Goal: Information Seeking & Learning: Compare options

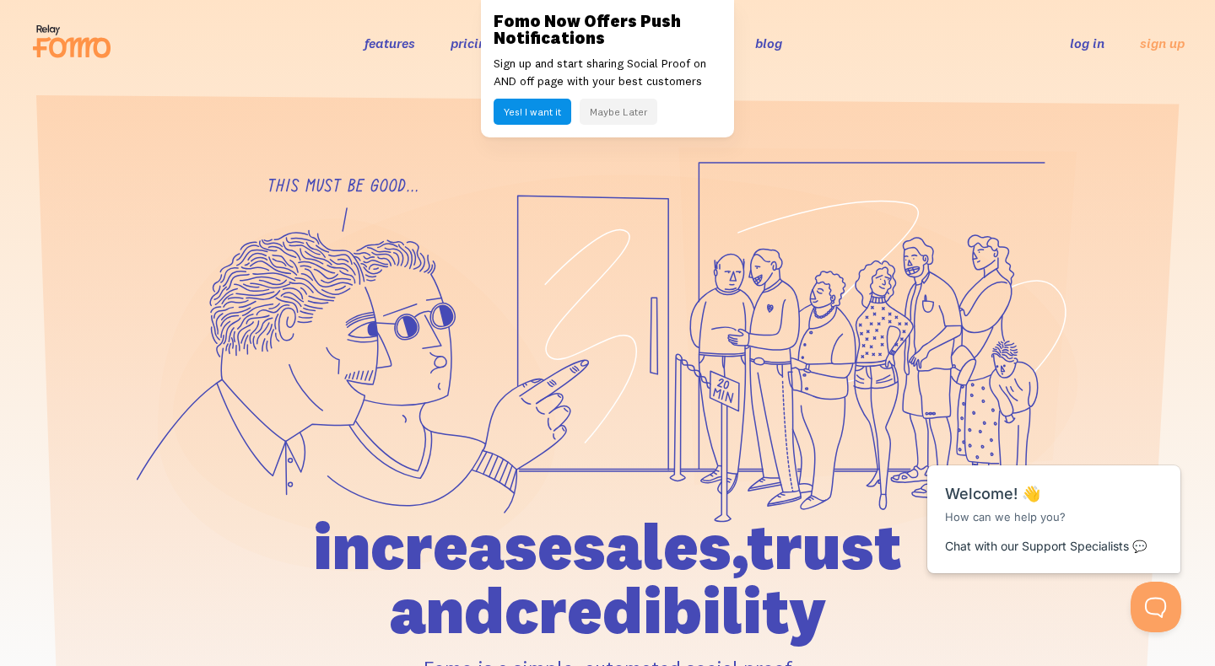
click at [621, 112] on button "Maybe Later" at bounding box center [618, 112] width 78 height 26
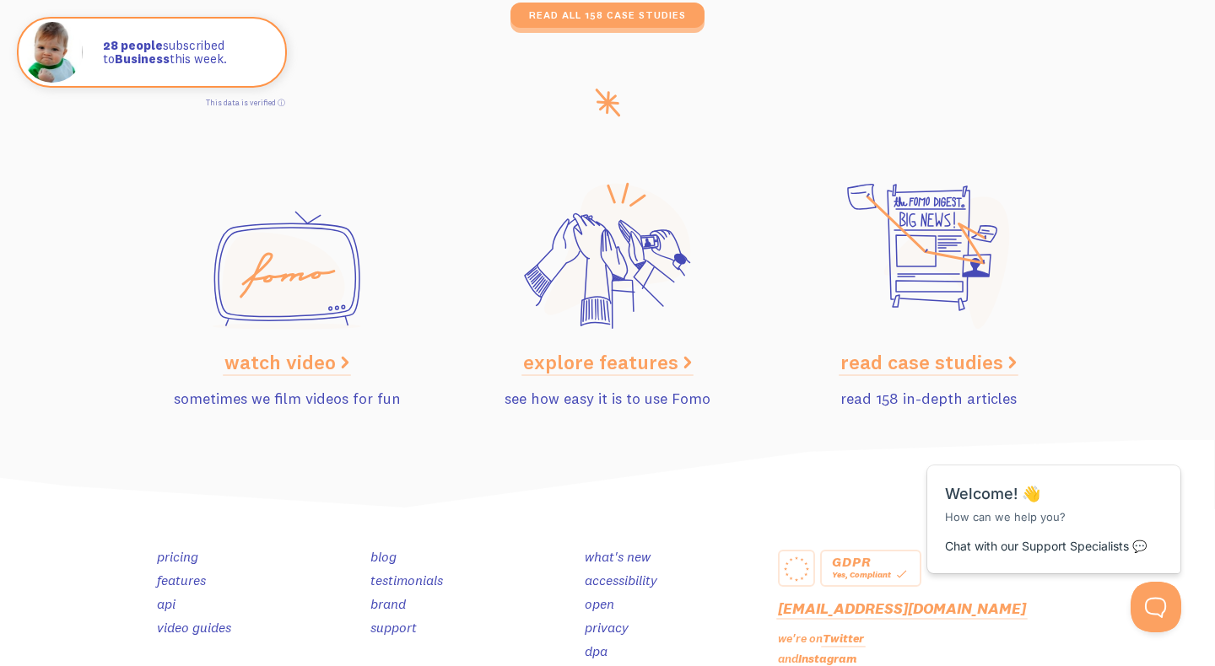
scroll to position [8499, 0]
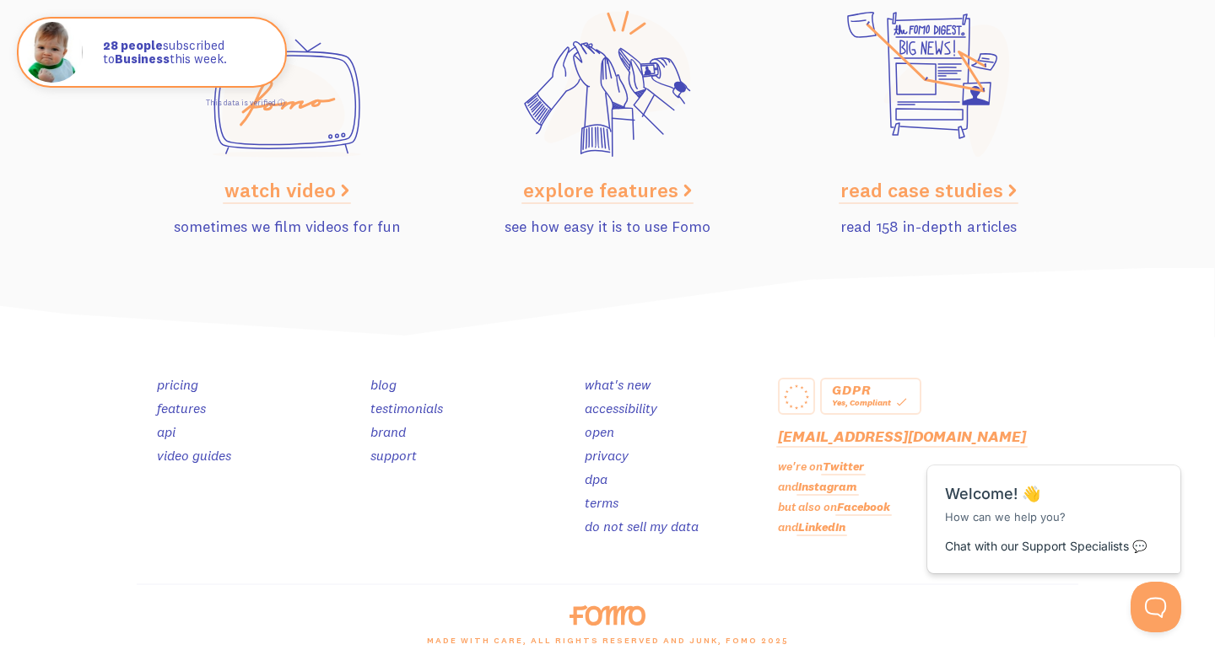
click at [182, 389] on link "pricing" at bounding box center [177, 384] width 41 height 17
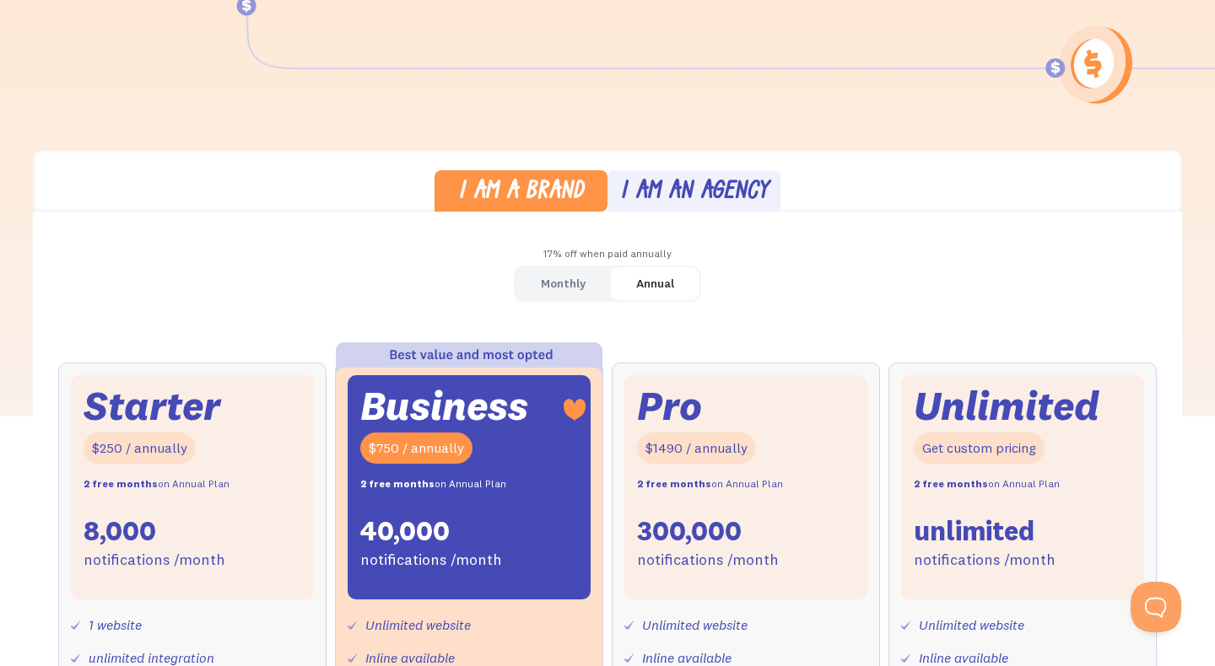
scroll to position [463, 0]
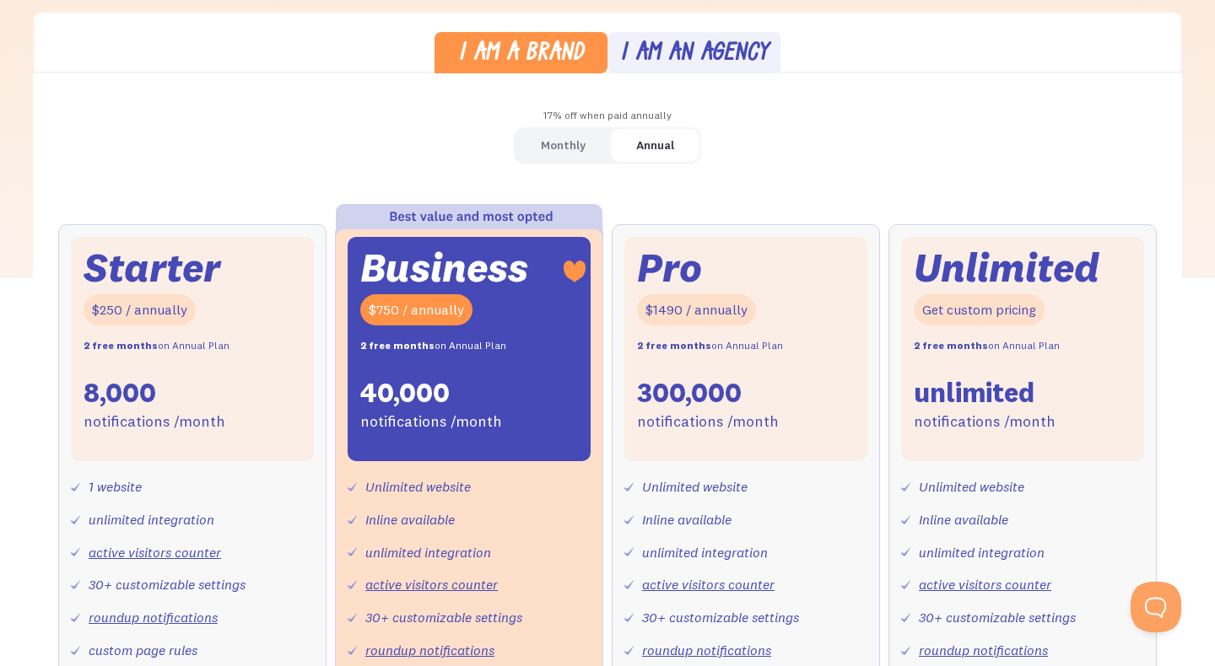
click at [536, 142] on link "Monthly" at bounding box center [562, 145] width 95 height 33
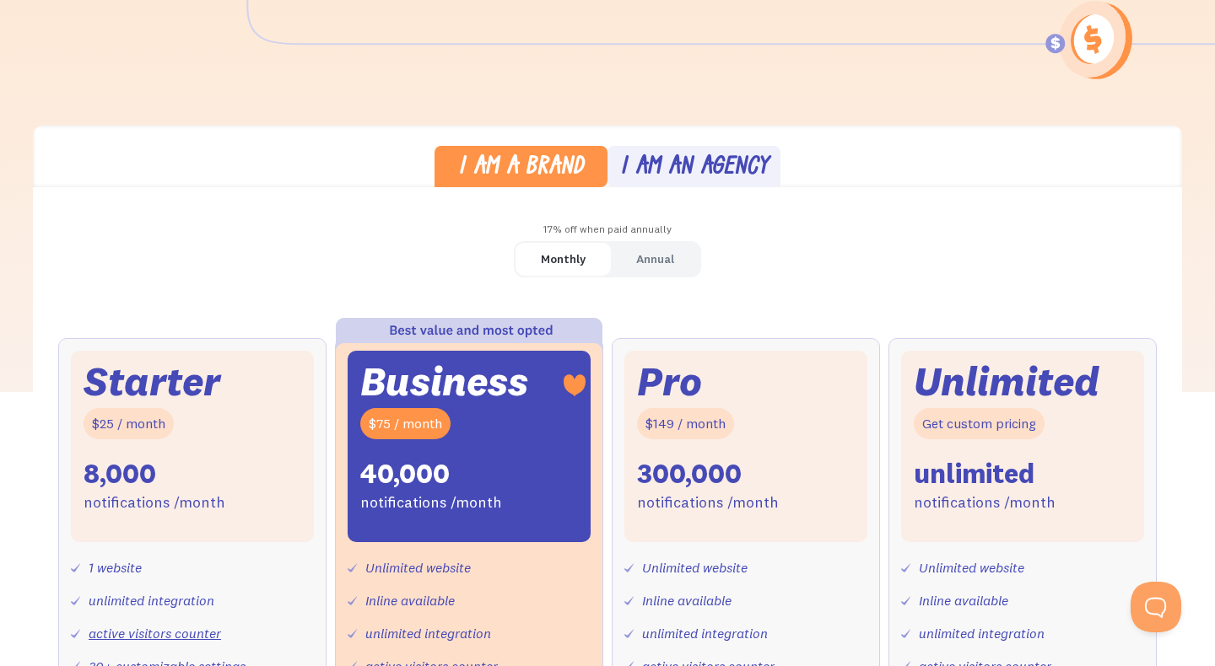
scroll to position [348, 0]
click at [660, 259] on div "Annual" at bounding box center [655, 260] width 38 height 24
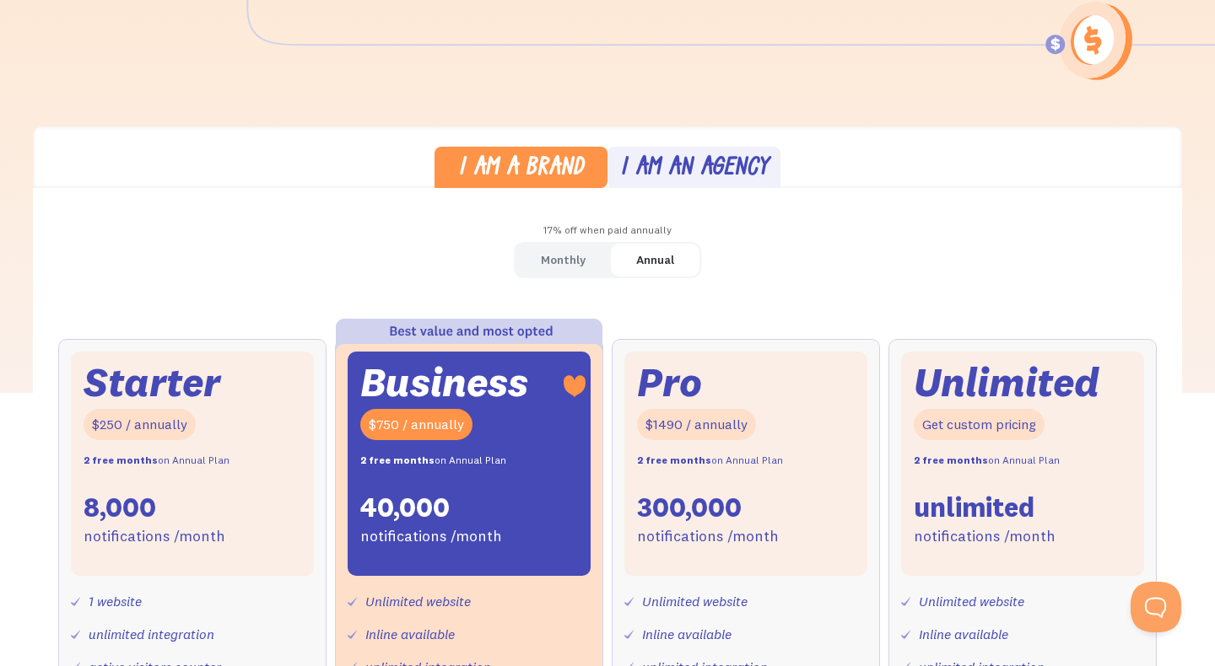
click at [560, 267] on div "Monthly" at bounding box center [563, 260] width 45 height 24
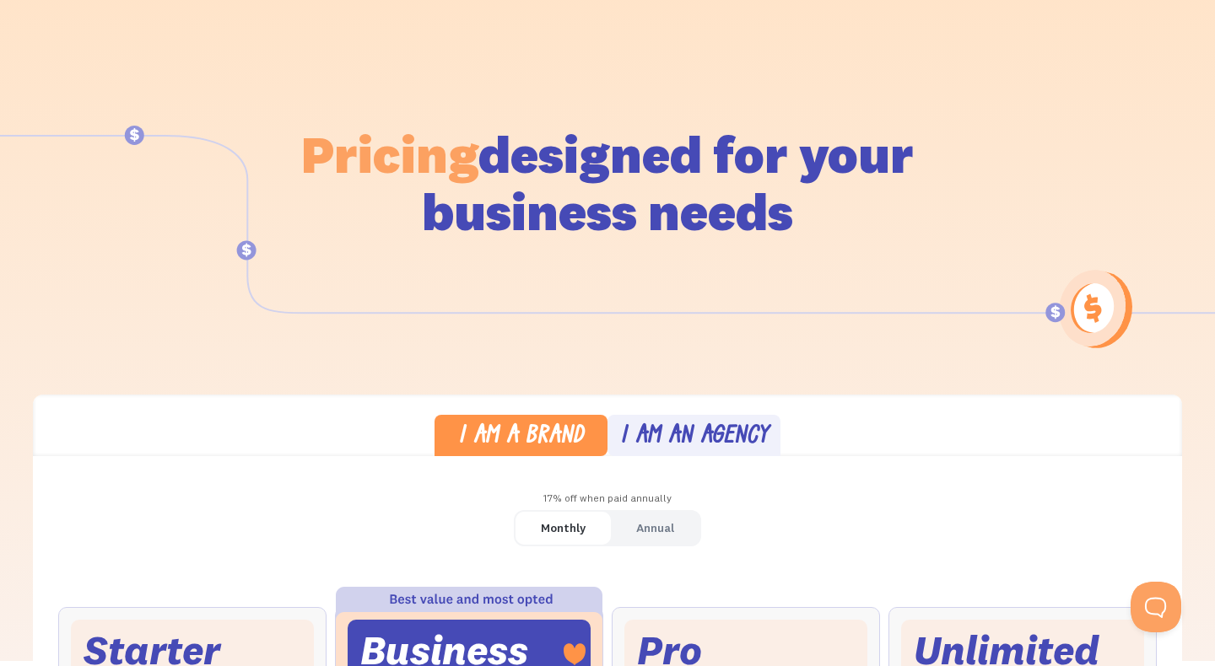
scroll to position [79, 0]
click at [708, 441] on div "I am an agency" at bounding box center [694, 438] width 148 height 24
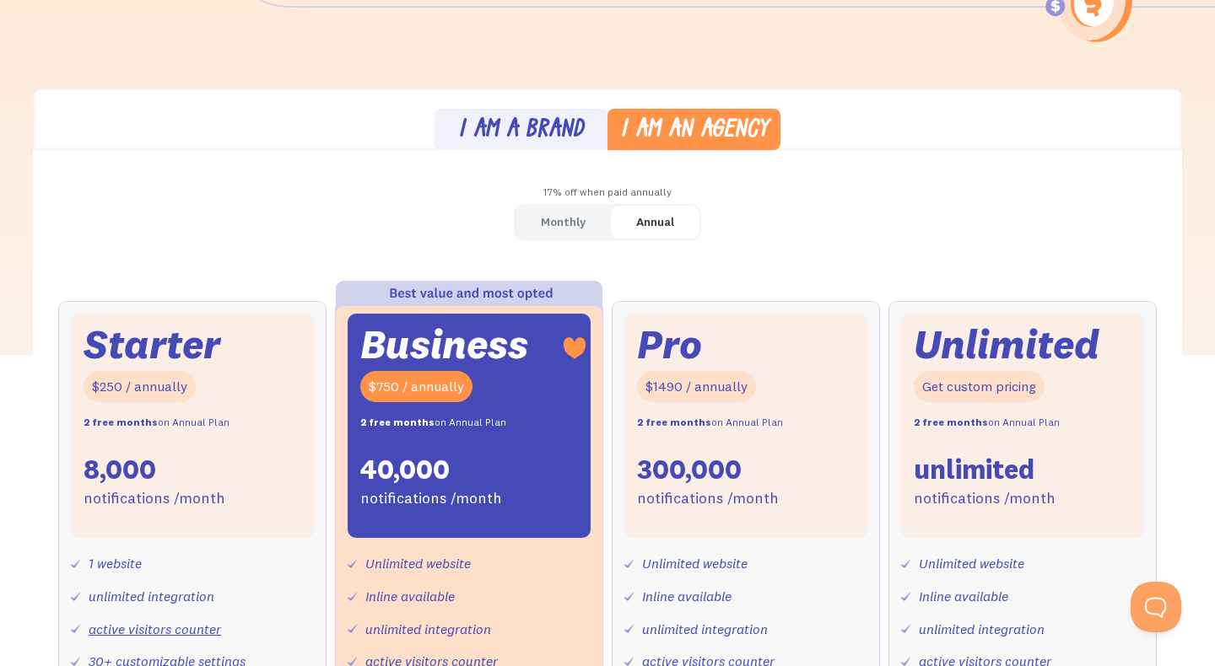
scroll to position [411, 0]
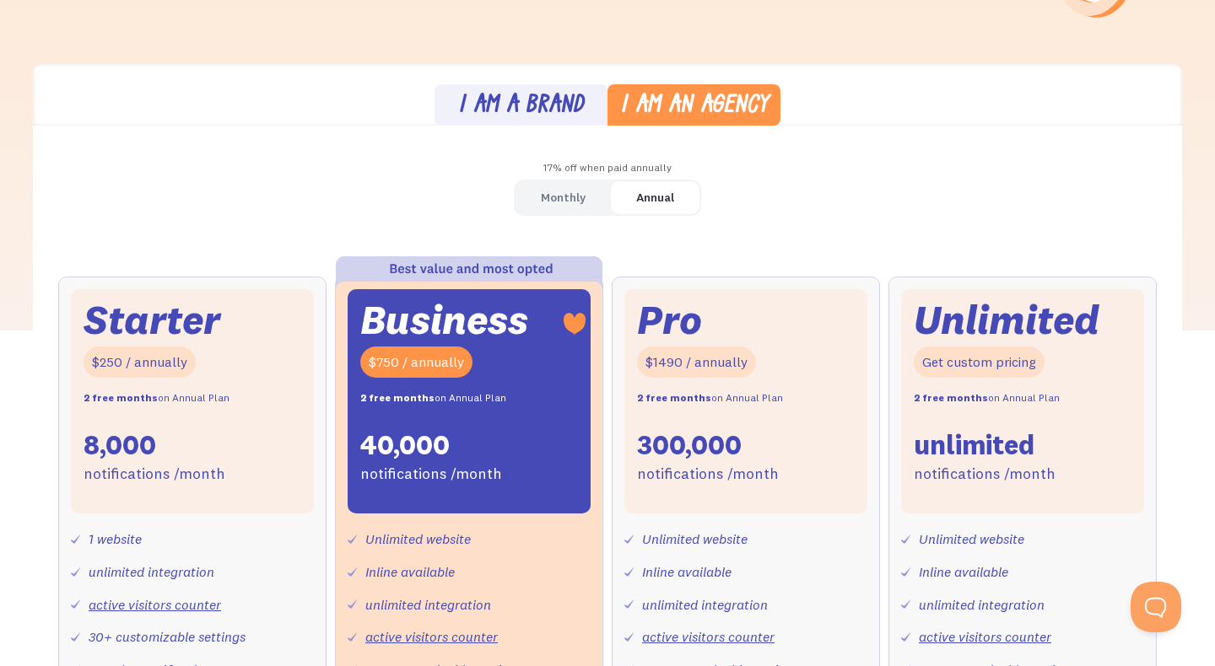
click at [549, 114] on div "I am a brand" at bounding box center [521, 106] width 126 height 24
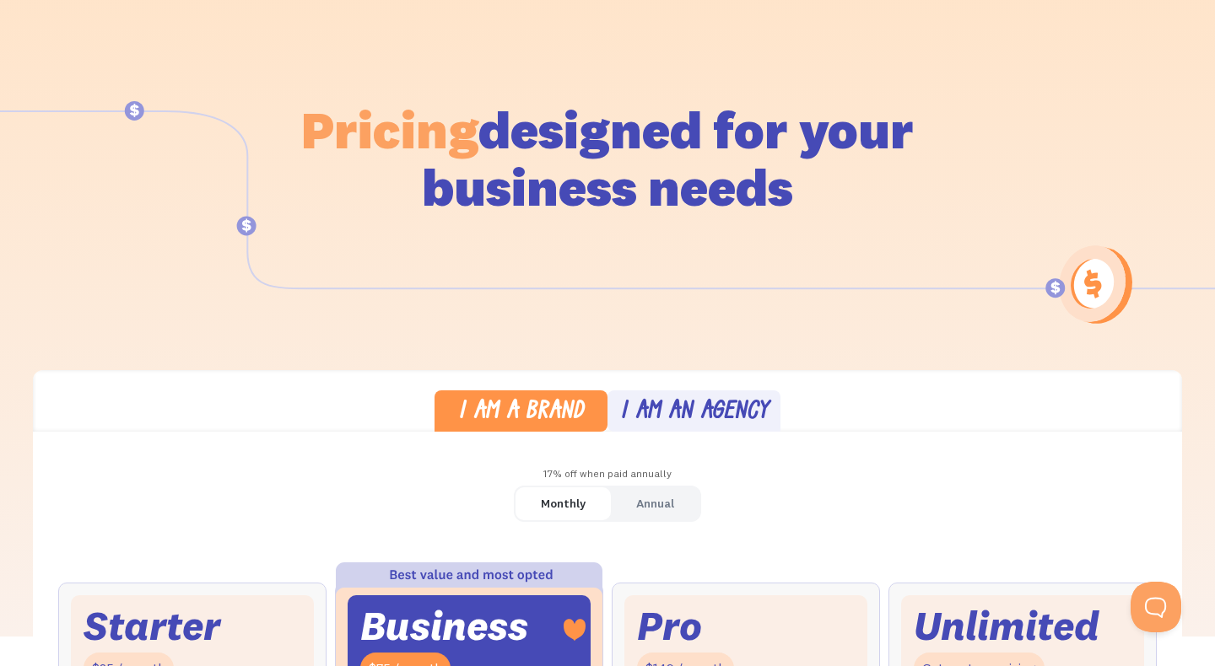
scroll to position [0, 0]
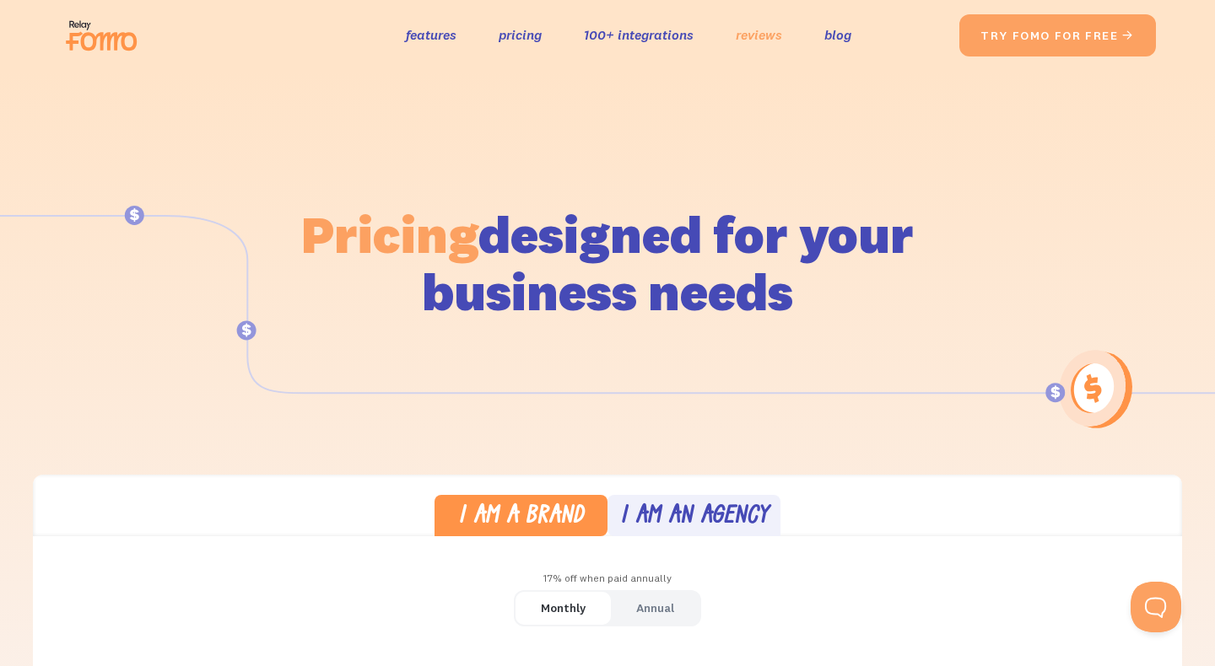
click at [771, 37] on link "reviews" at bounding box center [758, 35] width 46 height 24
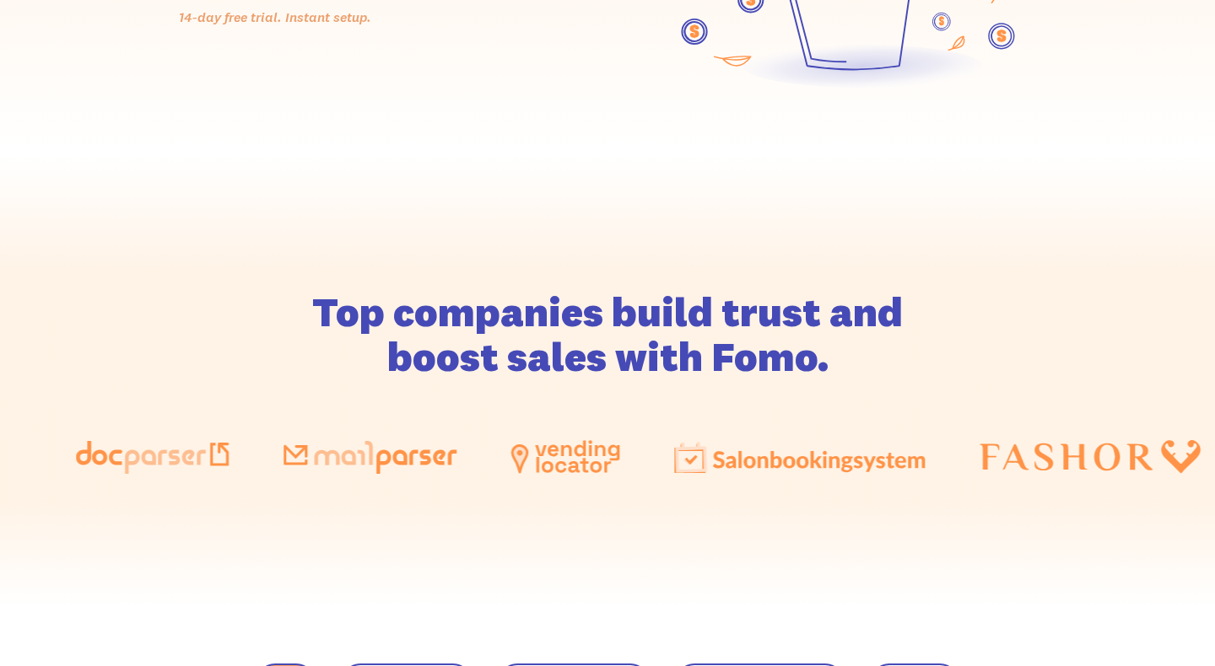
scroll to position [789, 0]
